Goal: Task Accomplishment & Management: Understand process/instructions

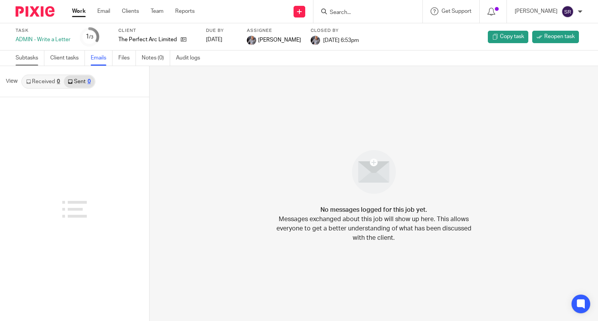
click at [26, 61] on link "Subtasks" at bounding box center [30, 58] width 29 height 15
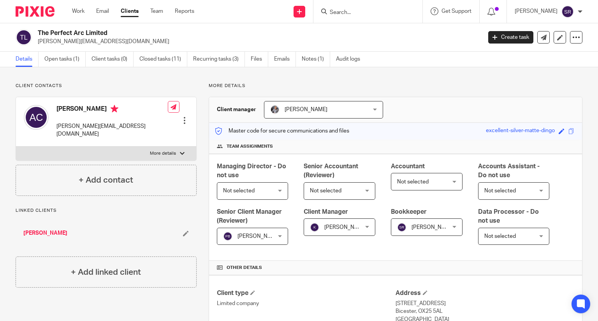
click at [364, 14] on input "Search" at bounding box center [364, 12] width 70 height 7
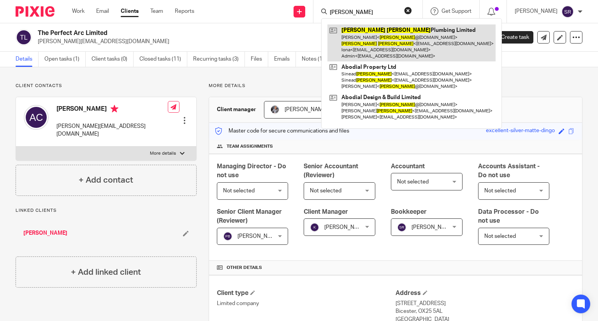
type input "Frank finn"
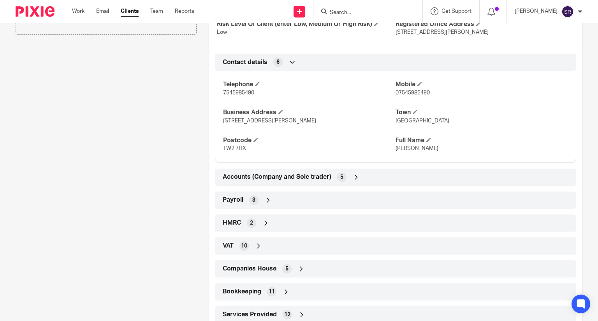
scroll to position [389, 0]
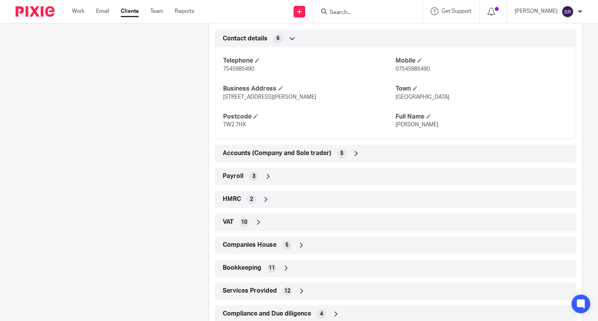
click at [237, 181] on span "Payroll" at bounding box center [233, 176] width 21 height 8
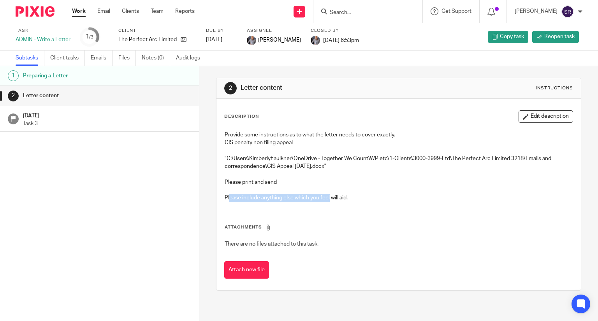
drag, startPoint x: 227, startPoint y: 197, endPoint x: 327, endPoint y: 197, distance: 100.0
click at [327, 197] on p "Please include anything else which you feel will aid." at bounding box center [399, 198] width 348 height 8
drag, startPoint x: 226, startPoint y: 181, endPoint x: 278, endPoint y: 181, distance: 51.8
click at [278, 181] on p "Please print and send" at bounding box center [399, 187] width 348 height 16
